Goal: Task Accomplishment & Management: Use online tool/utility

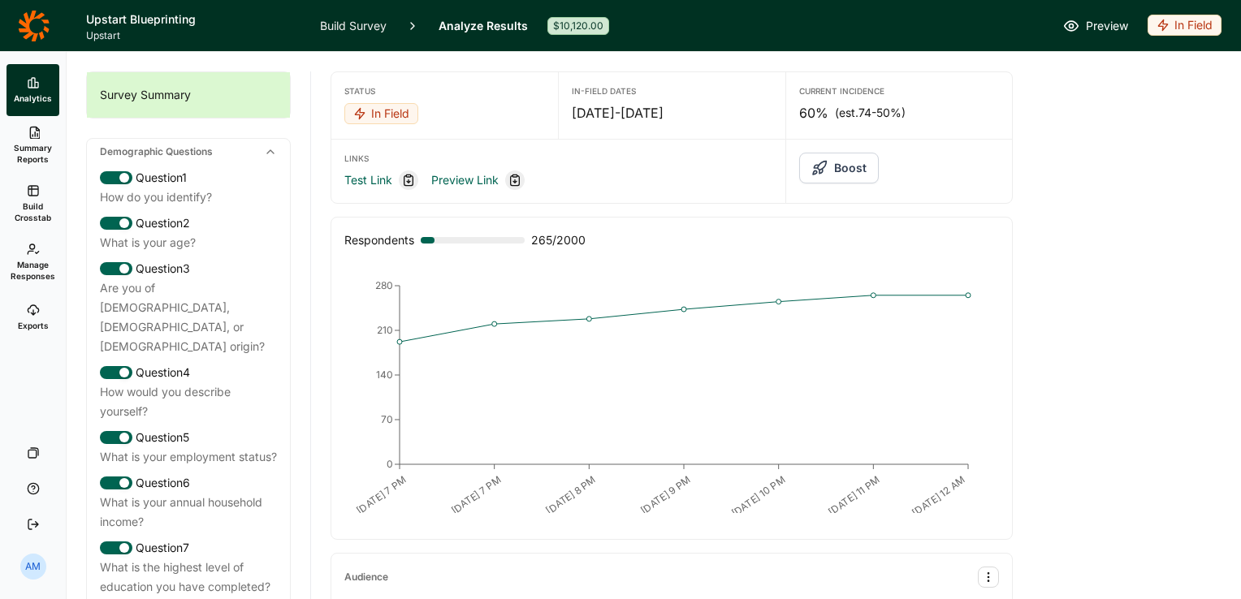
click at [28, 212] on span "Build Crosstab" at bounding box center [33, 212] width 40 height 23
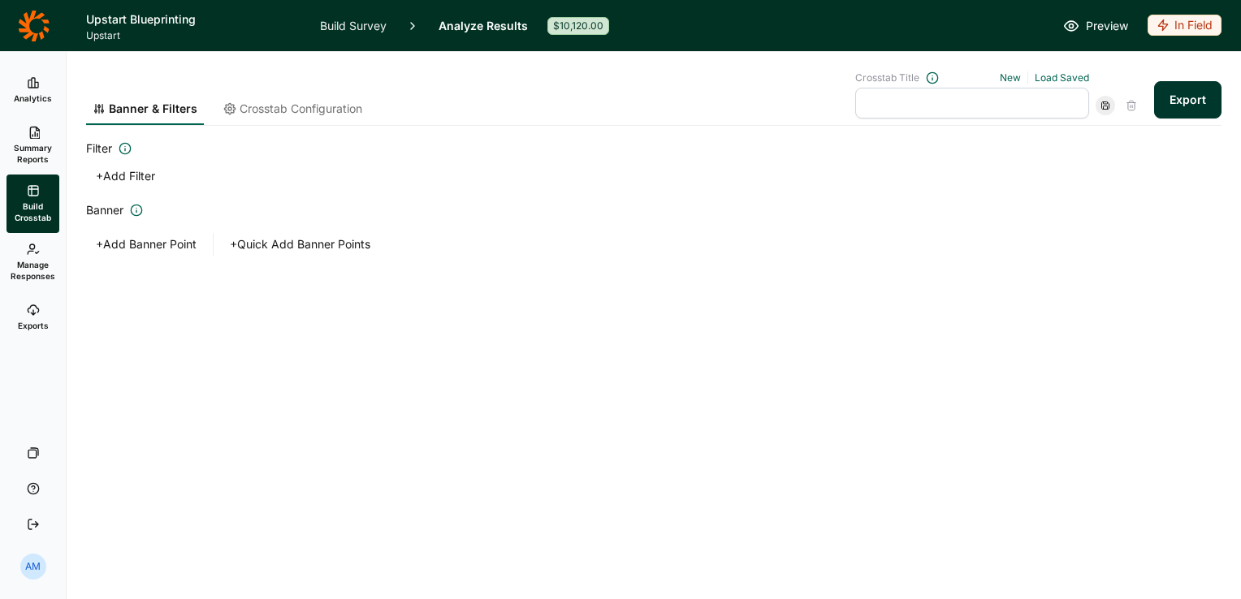
click at [1192, 101] on button "Export" at bounding box center [1187, 99] width 67 height 37
click at [1082, 554] on link "download your file here" at bounding box center [1092, 553] width 128 height 13
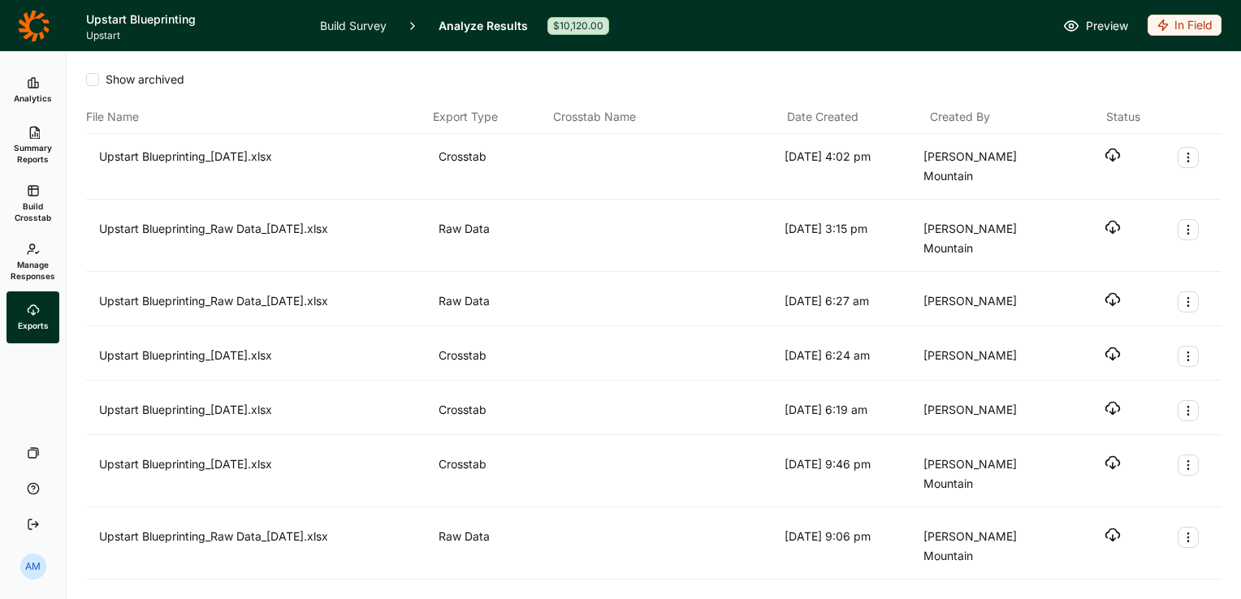
click at [1105, 153] on icon "button" at bounding box center [1113, 155] width 16 height 16
click at [344, 21] on link "Build Survey" at bounding box center [353, 25] width 67 height 51
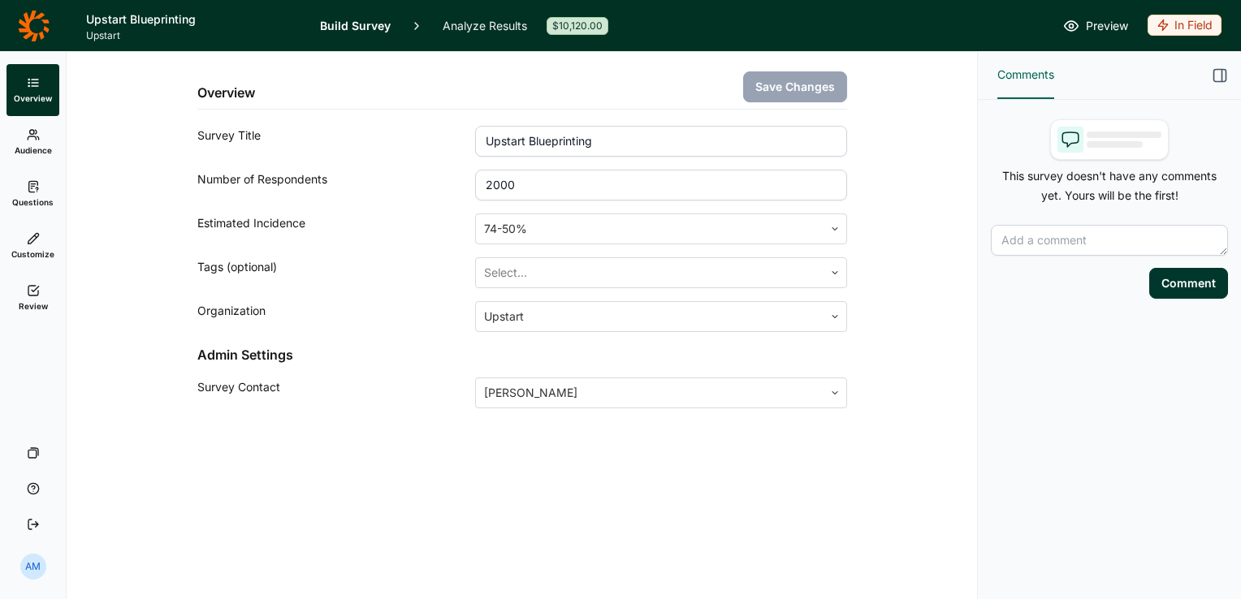
click at [32, 140] on icon at bounding box center [33, 134] width 13 height 13
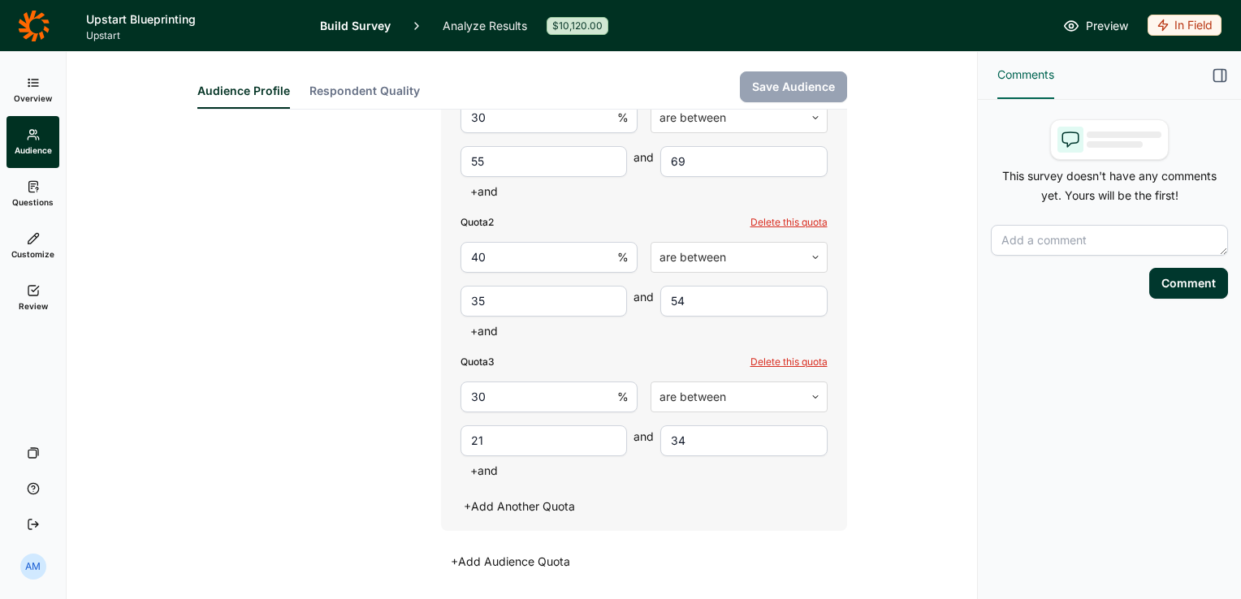
scroll to position [655, 0]
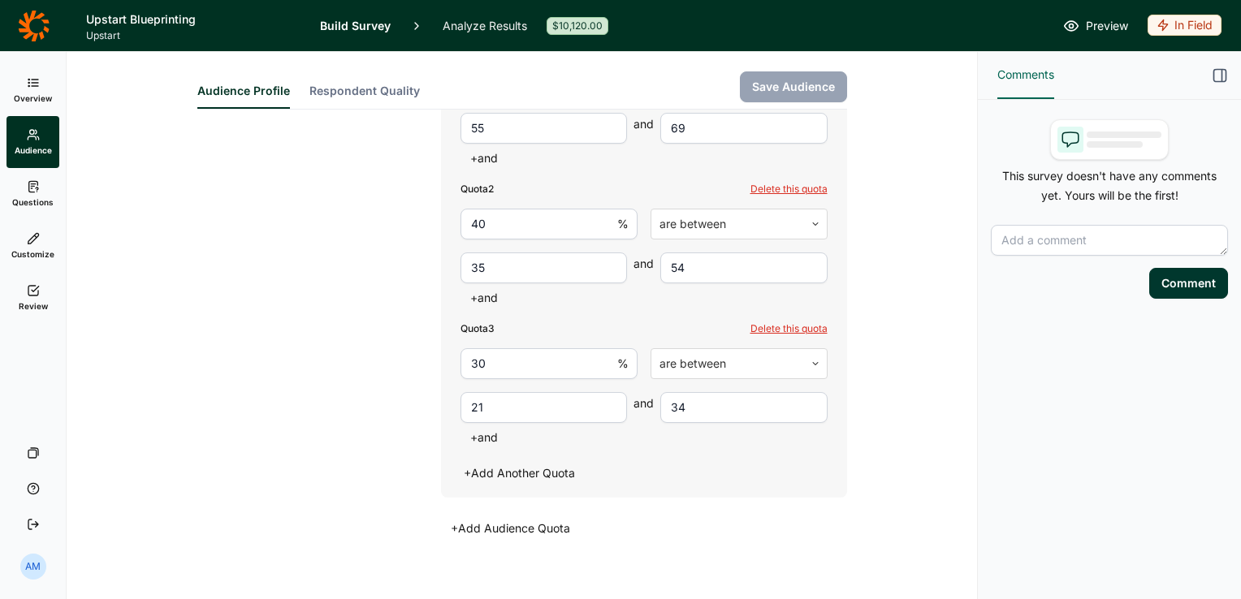
click at [28, 250] on span "Customize" at bounding box center [32, 254] width 43 height 11
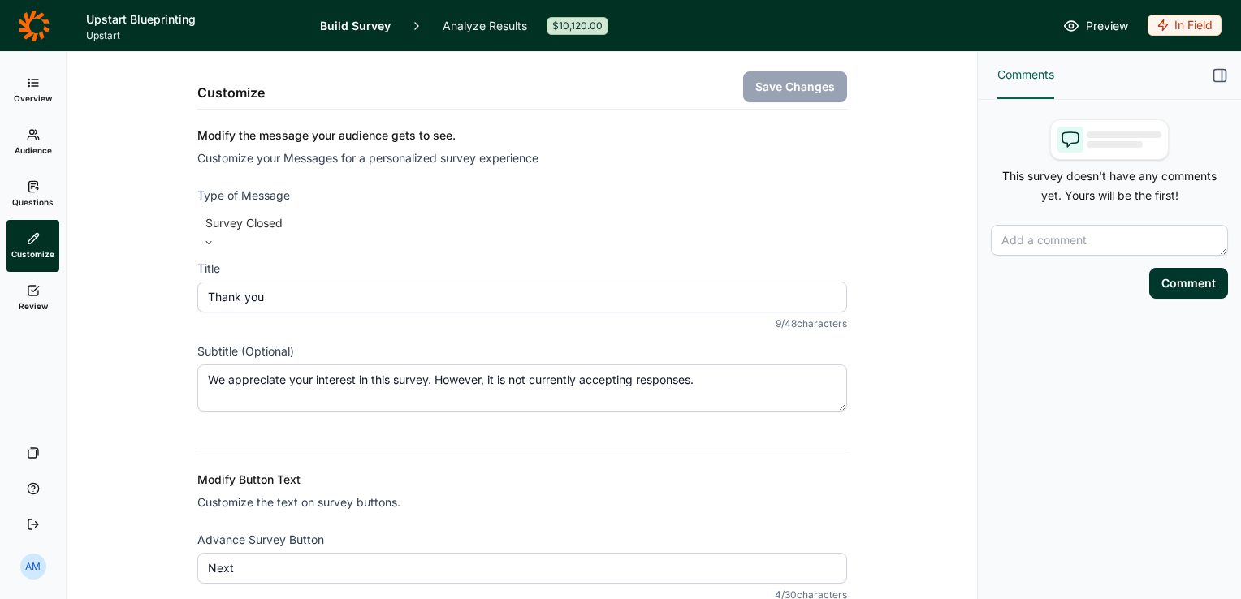
click at [33, 297] on link "Review" at bounding box center [32, 298] width 53 height 52
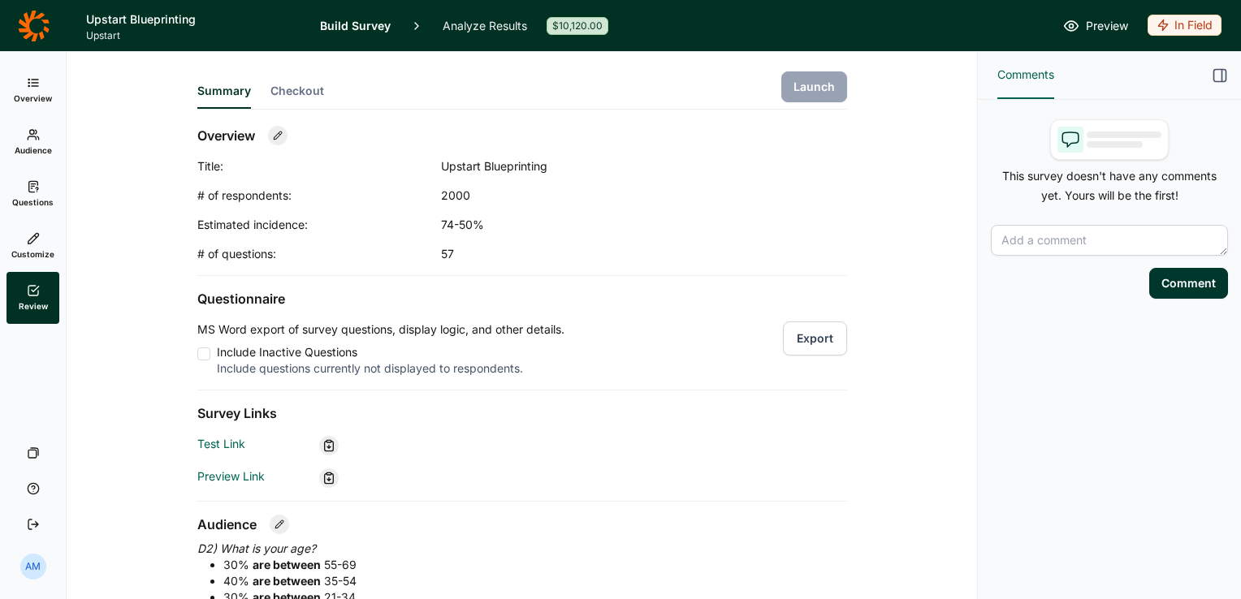
click at [36, 191] on icon at bounding box center [33, 186] width 13 height 13
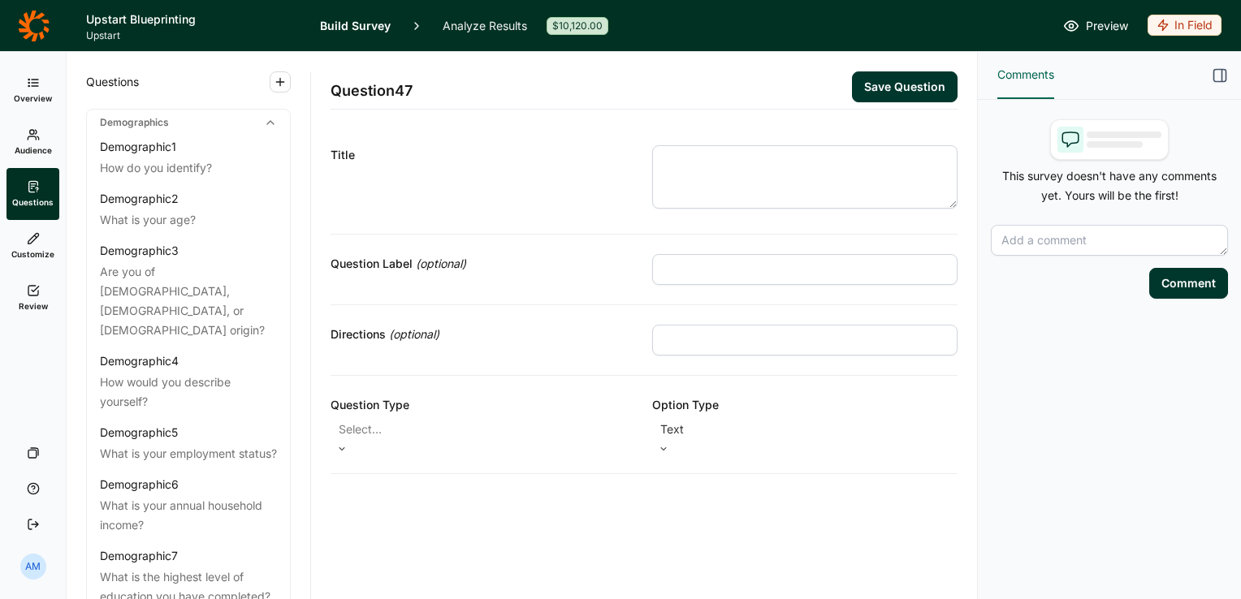
click at [34, 145] on span "Audience" at bounding box center [33, 150] width 37 height 11
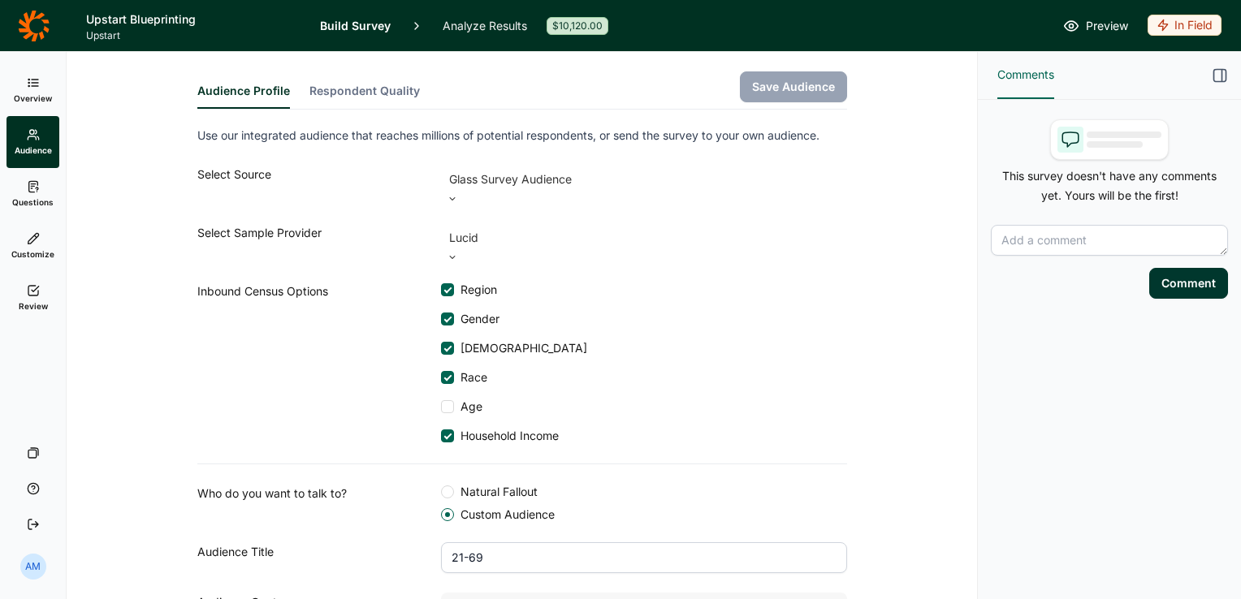
click at [38, 85] on icon at bounding box center [33, 82] width 13 height 13
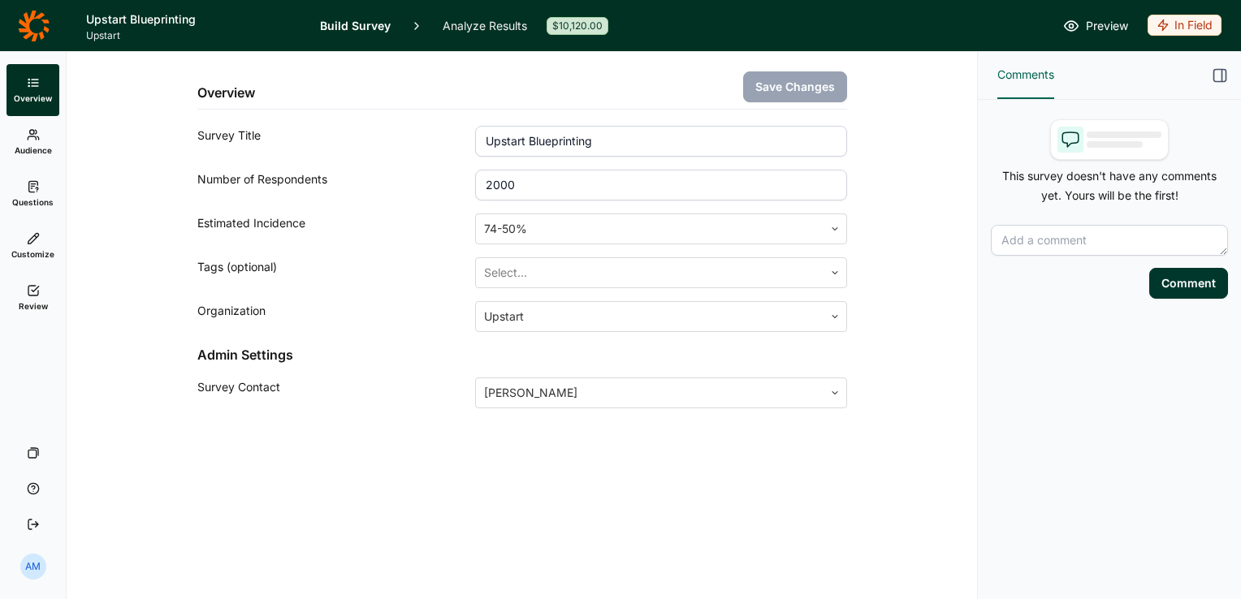
click at [27, 135] on icon at bounding box center [33, 134] width 13 height 13
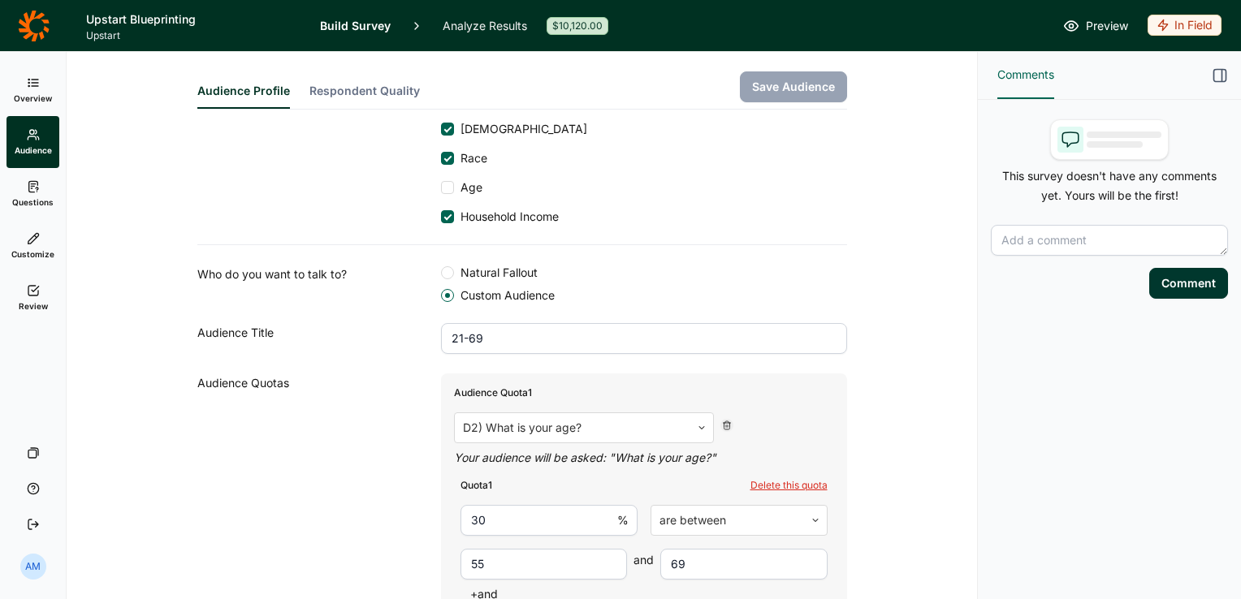
scroll to position [201, 0]
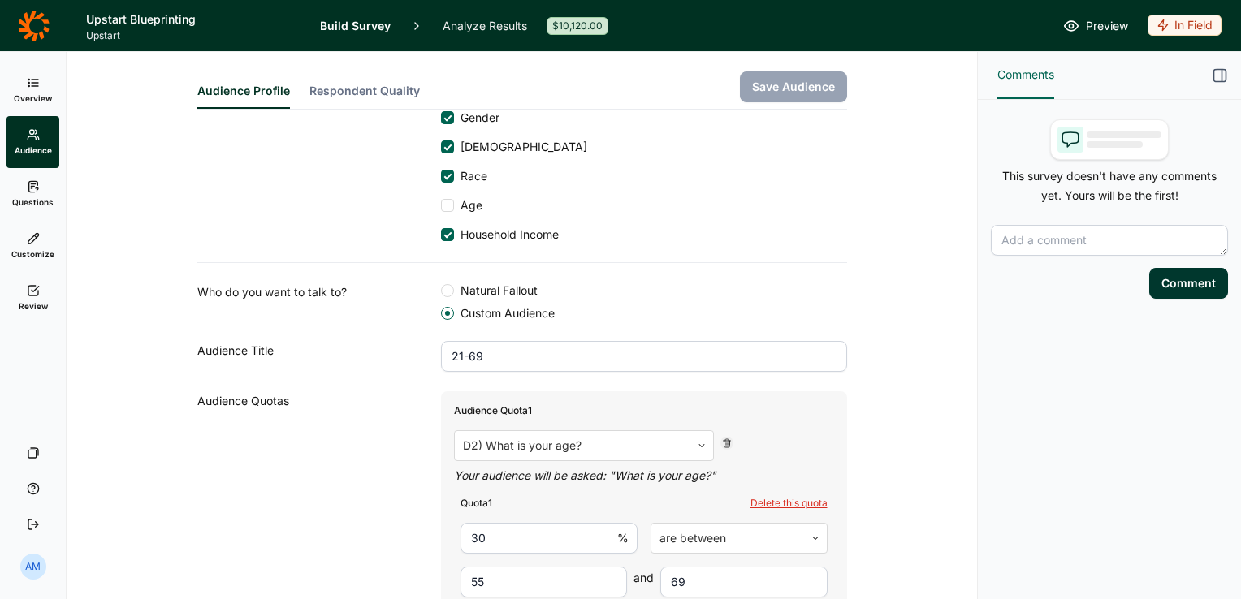
click at [34, 242] on icon at bounding box center [33, 238] width 13 height 13
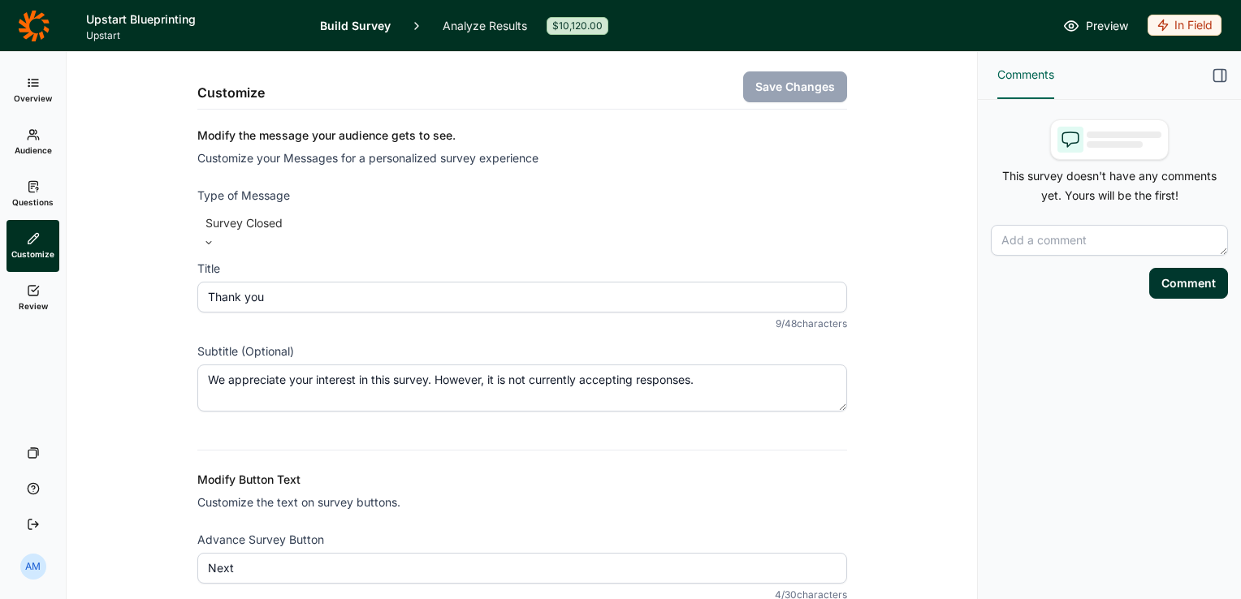
click at [36, 89] on icon at bounding box center [33, 82] width 13 height 13
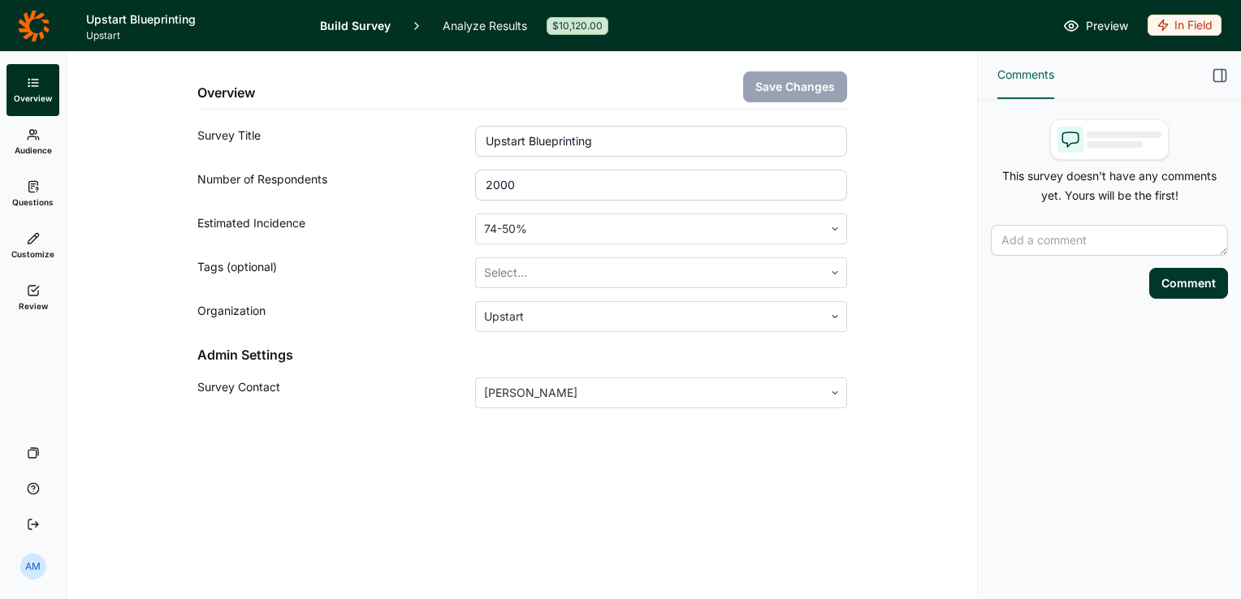
click at [28, 139] on use at bounding box center [33, 135] width 11 height 10
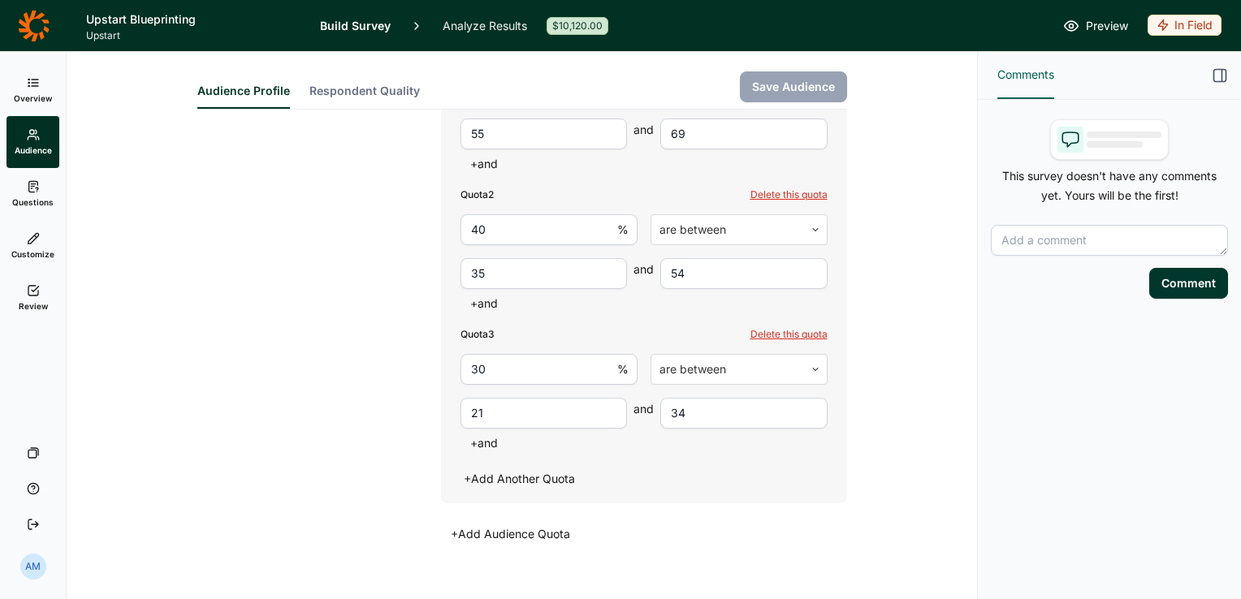
scroll to position [655, 0]
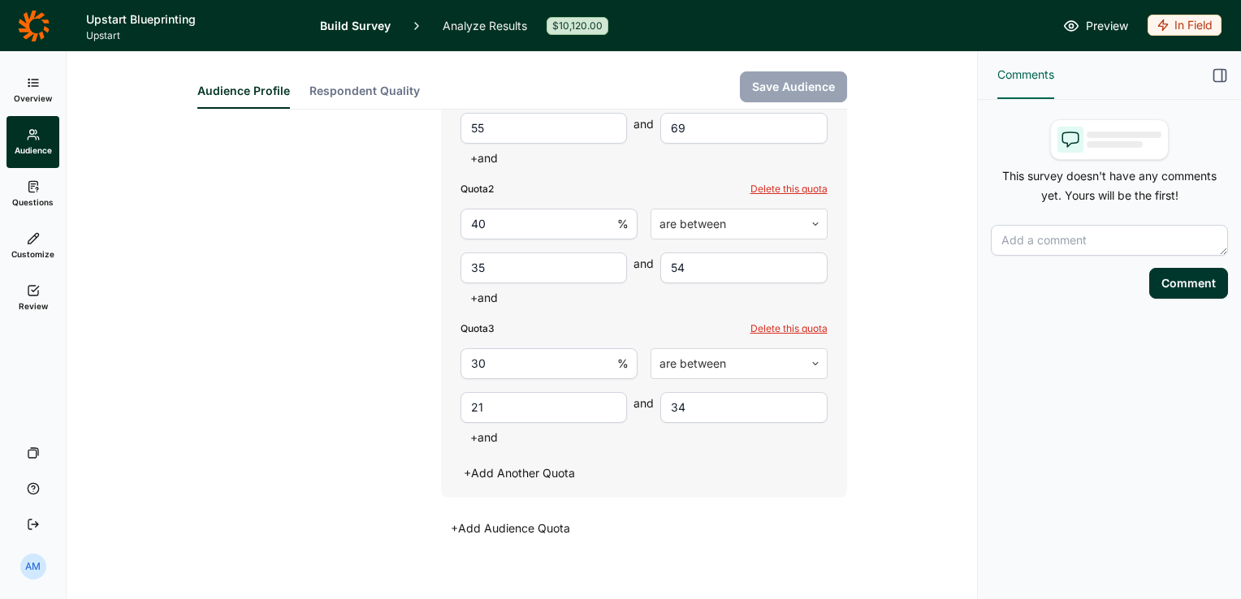
click at [373, 91] on button "Respondent Quality" at bounding box center [364, 96] width 110 height 26
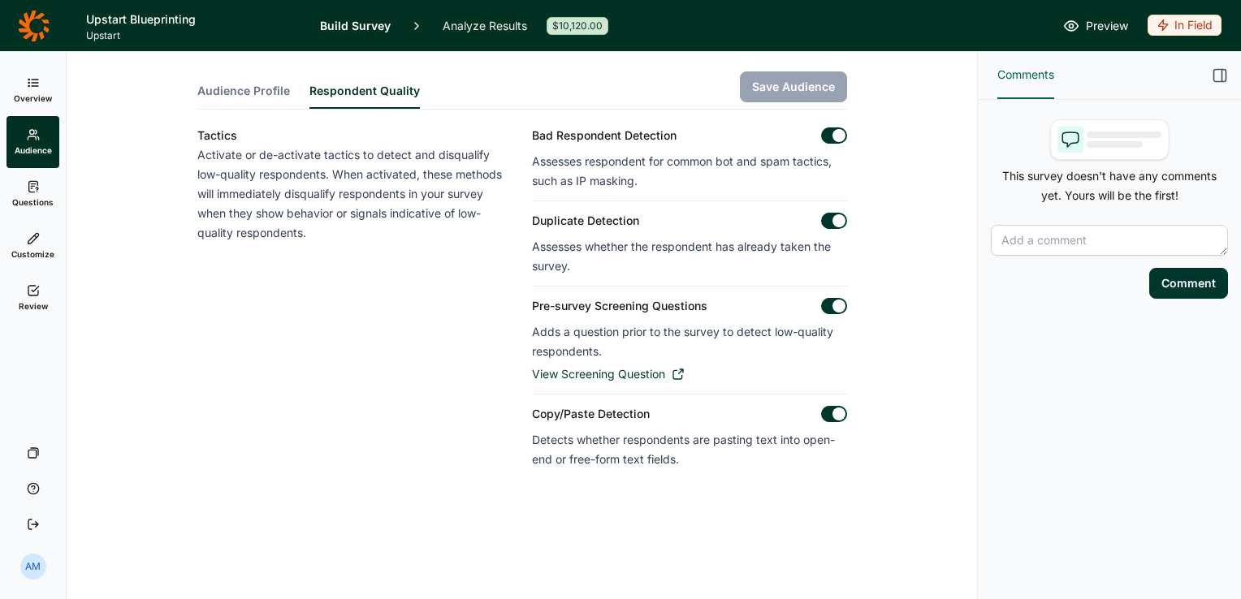
click at [274, 89] on span "Audience Profile" at bounding box center [243, 91] width 93 height 16
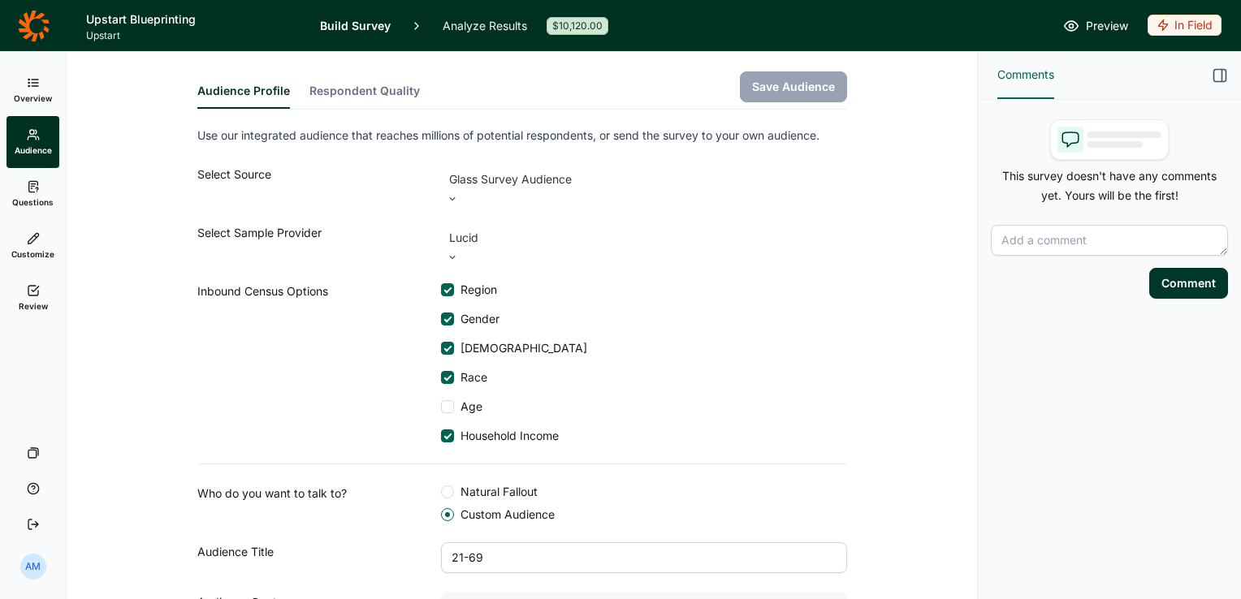
click at [36, 190] on icon at bounding box center [33, 186] width 13 height 13
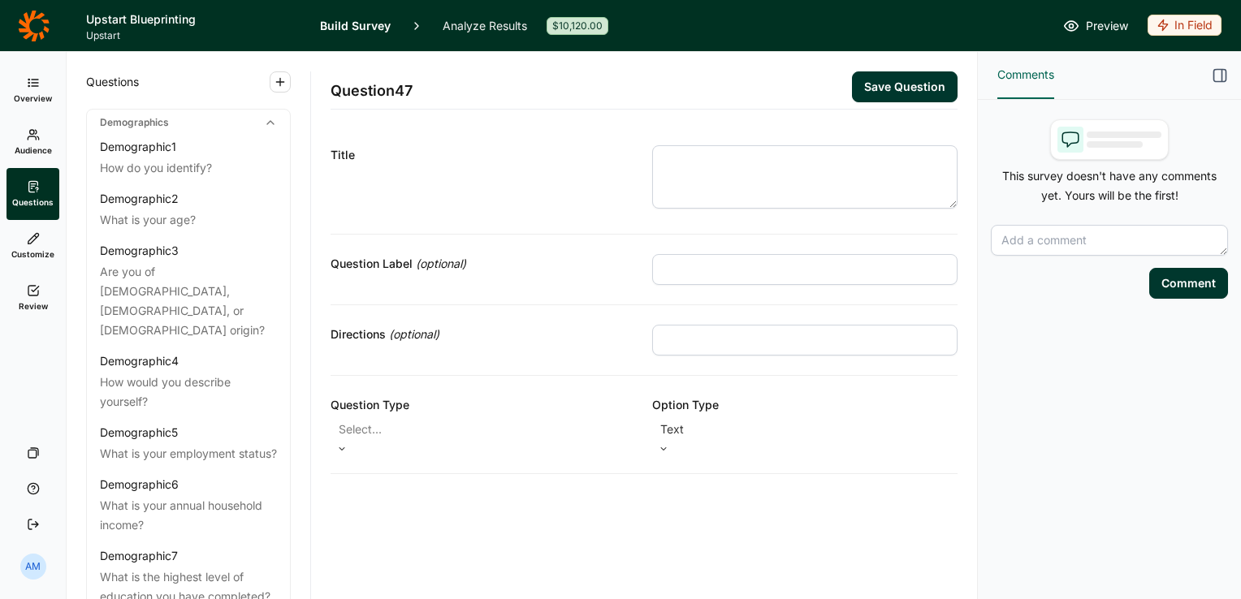
click at [27, 235] on icon at bounding box center [33, 238] width 13 height 13
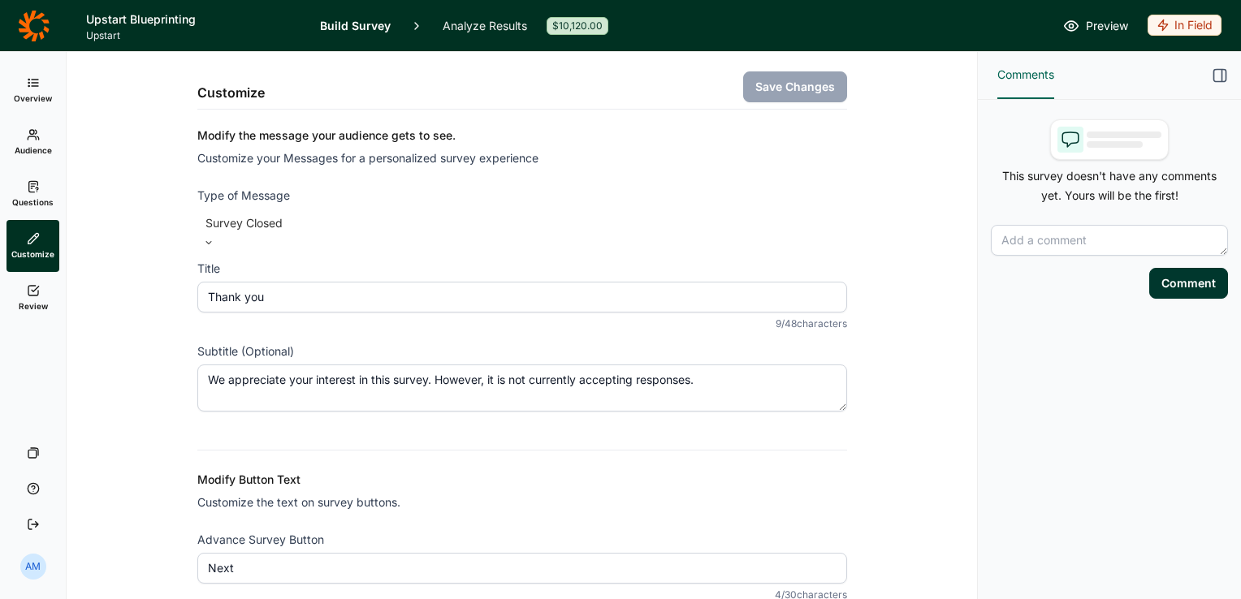
click at [32, 289] on icon at bounding box center [33, 290] width 13 height 13
